Goal: Answer question/provide support

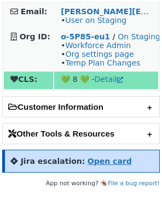
click at [87, 162] on strong "Open card" at bounding box center [109, 161] width 44 height 9
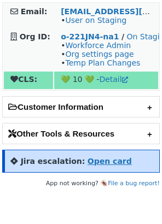
click at [87, 160] on strong "Open card" at bounding box center [109, 161] width 44 height 9
